Goal: Information Seeking & Learning: Understand process/instructions

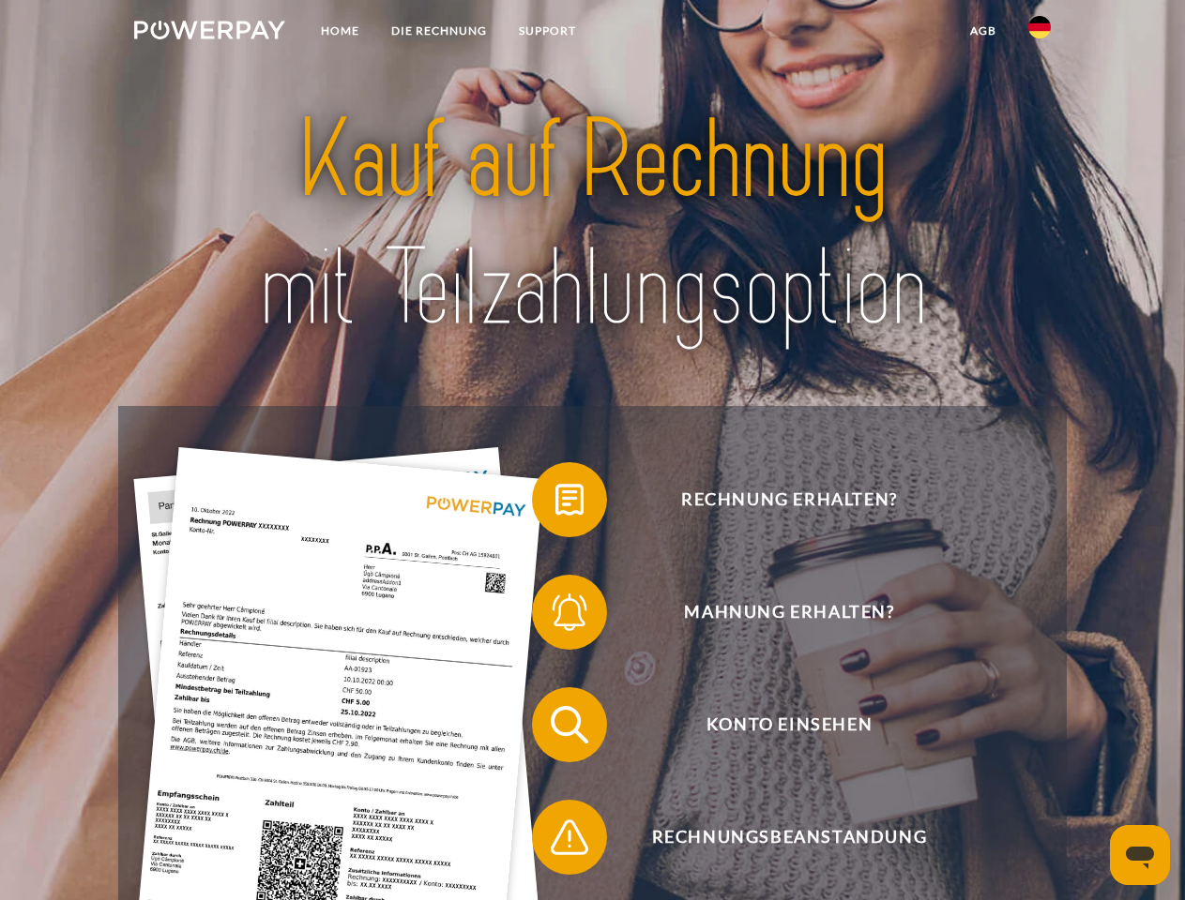
click at [209, 33] on img at bounding box center [209, 30] width 151 height 19
click at [1039, 33] on img at bounding box center [1039, 27] width 23 height 23
click at [982, 31] on link "agb" at bounding box center [983, 31] width 58 height 34
click at [555, 504] on span at bounding box center [541, 500] width 94 height 94
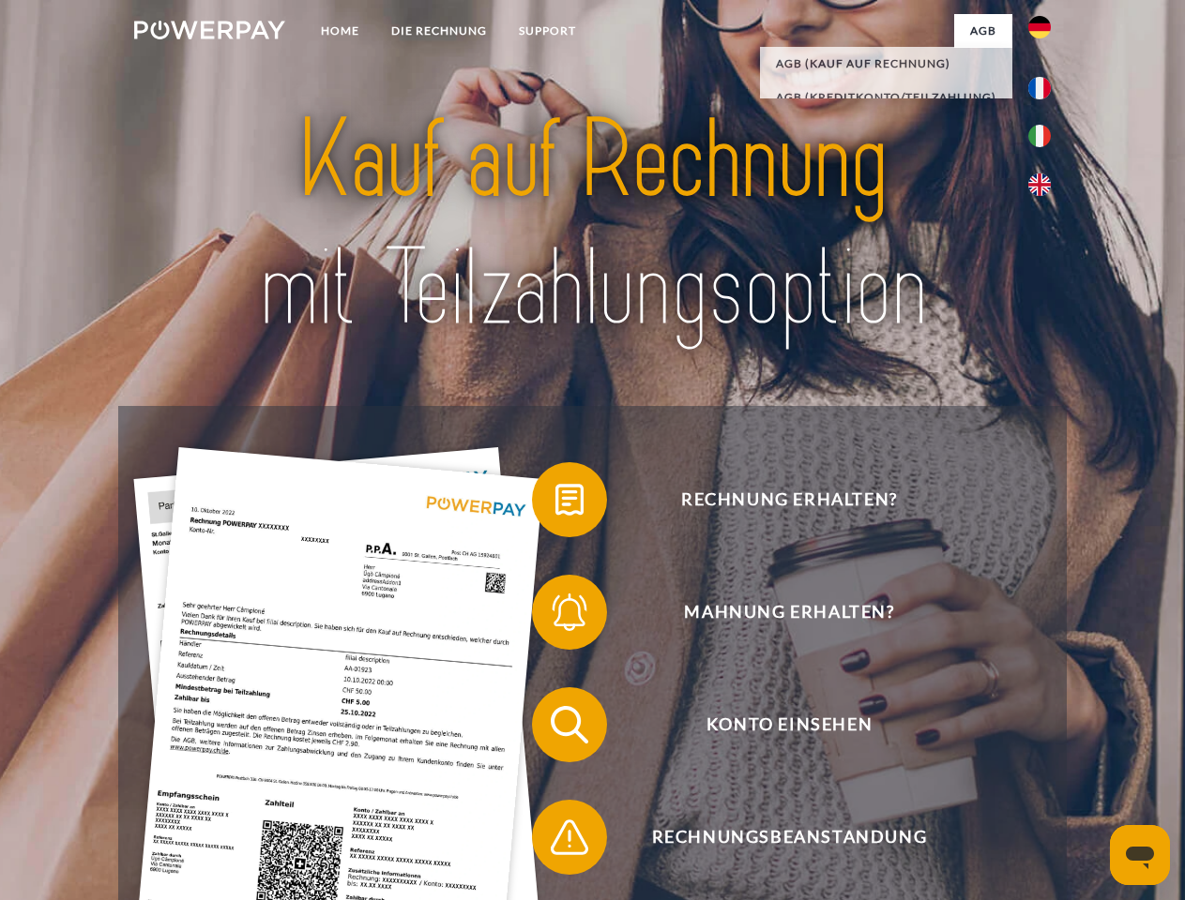
click at [555, 616] on span at bounding box center [541, 613] width 94 height 94
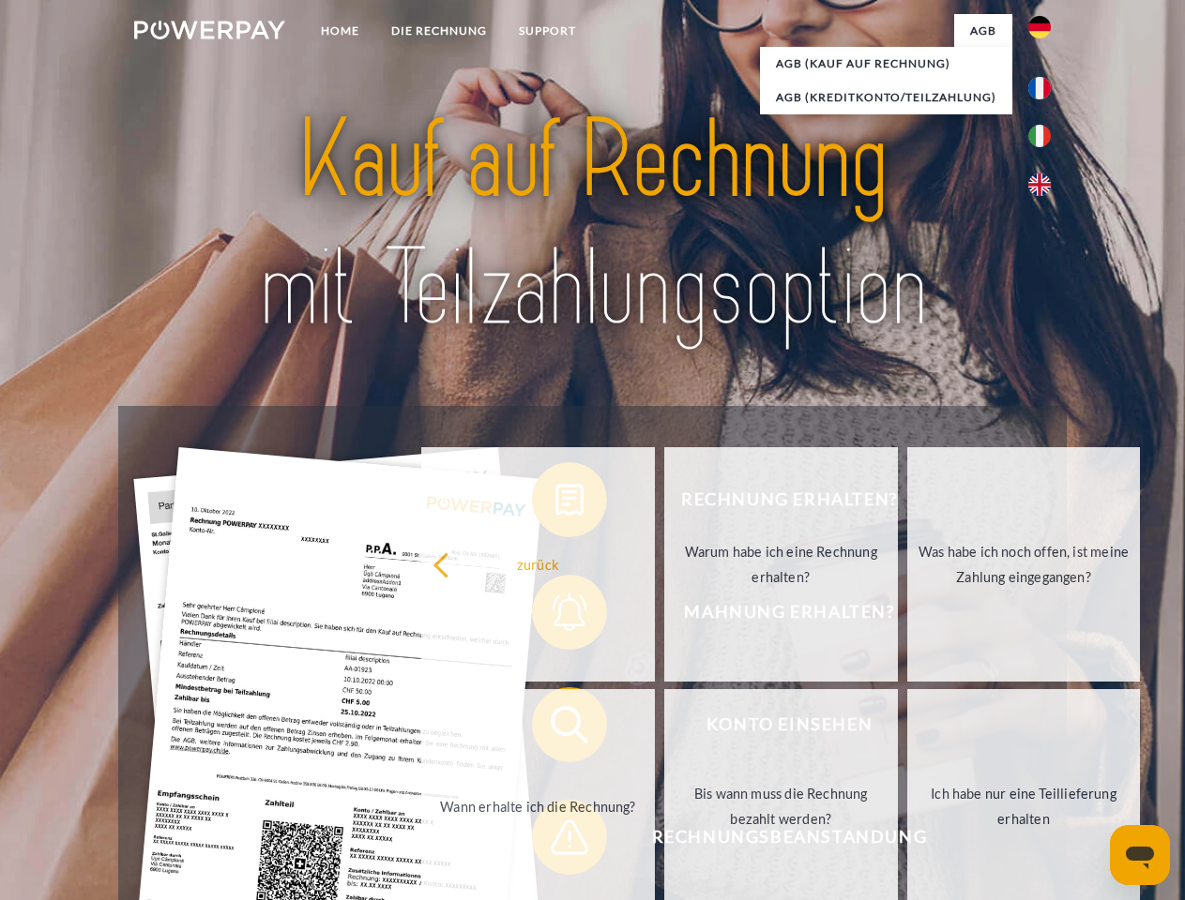
click at [664, 729] on link "Bis wann muss die Rechnung bezahlt werden?" at bounding box center [781, 806] width 234 height 234
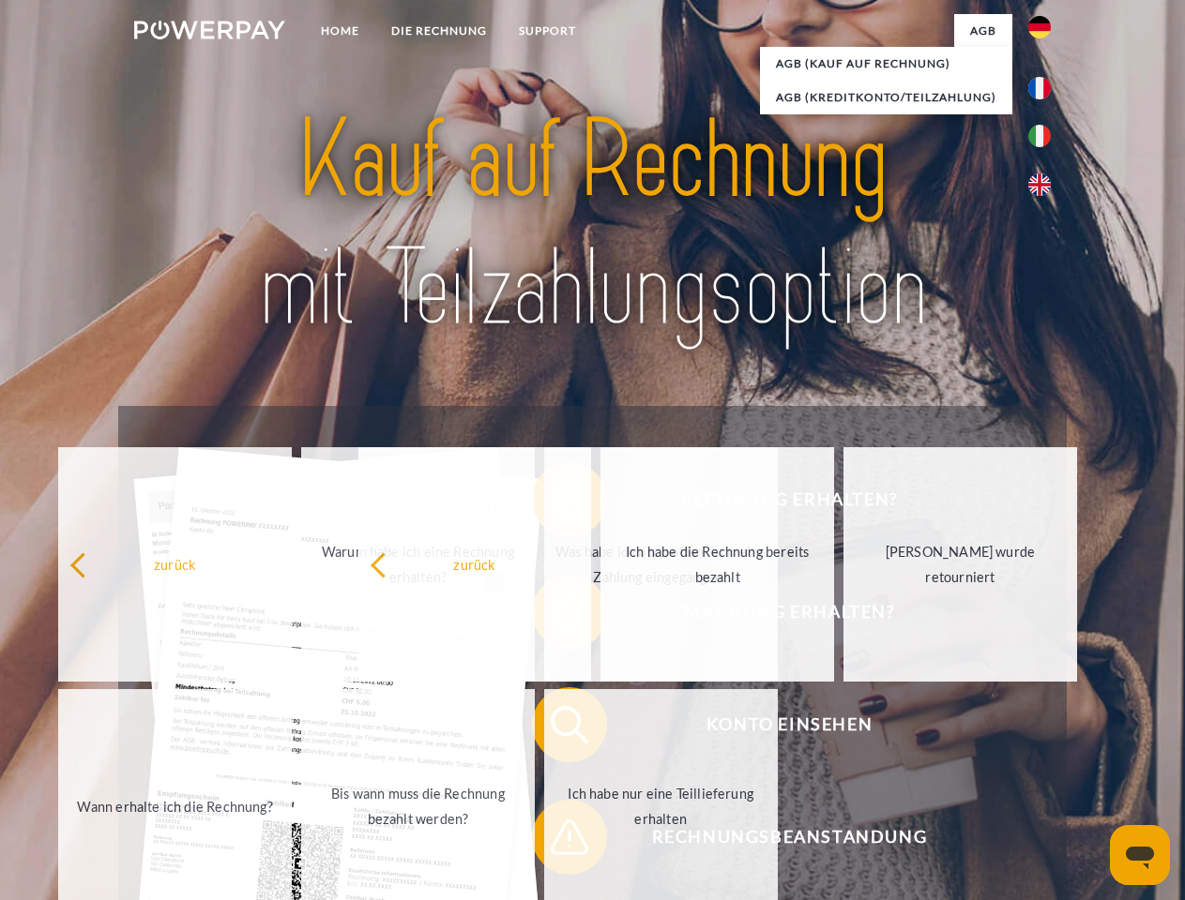
click at [555, 841] on span at bounding box center [541, 838] width 94 height 94
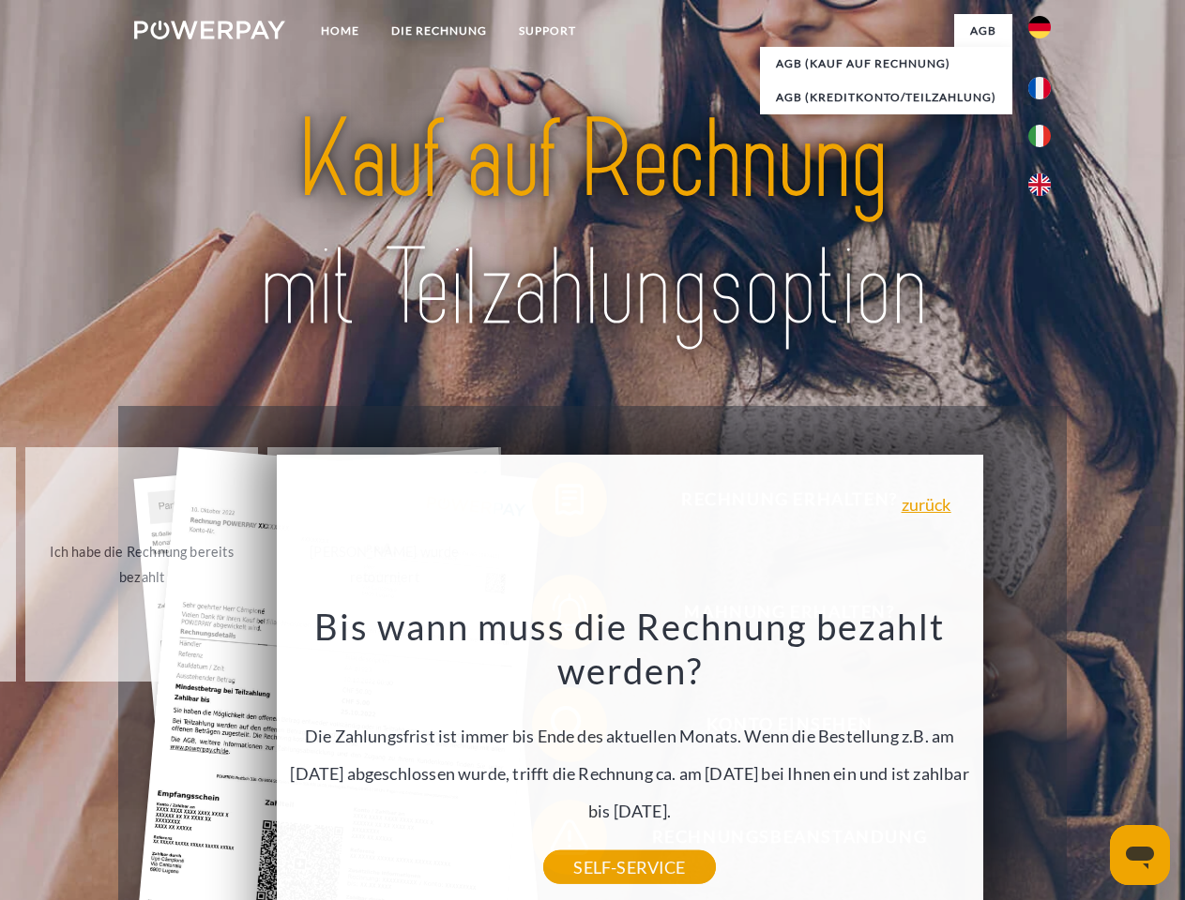
click at [1140, 855] on icon "Messaging-Fenster öffnen" at bounding box center [1139, 858] width 28 height 23
